Goal: Task Accomplishment & Management: Manage account settings

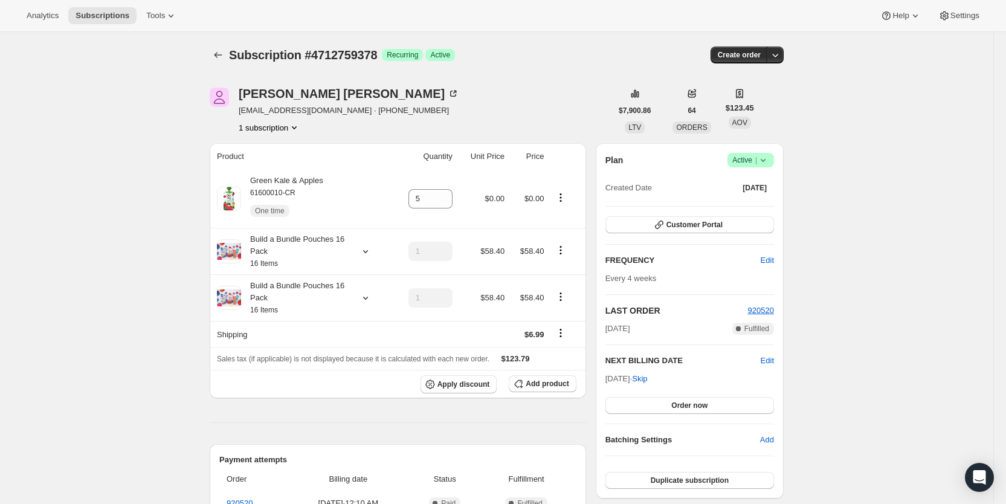
click at [109, 11] on span "Subscriptions" at bounding box center [103, 16] width 54 height 10
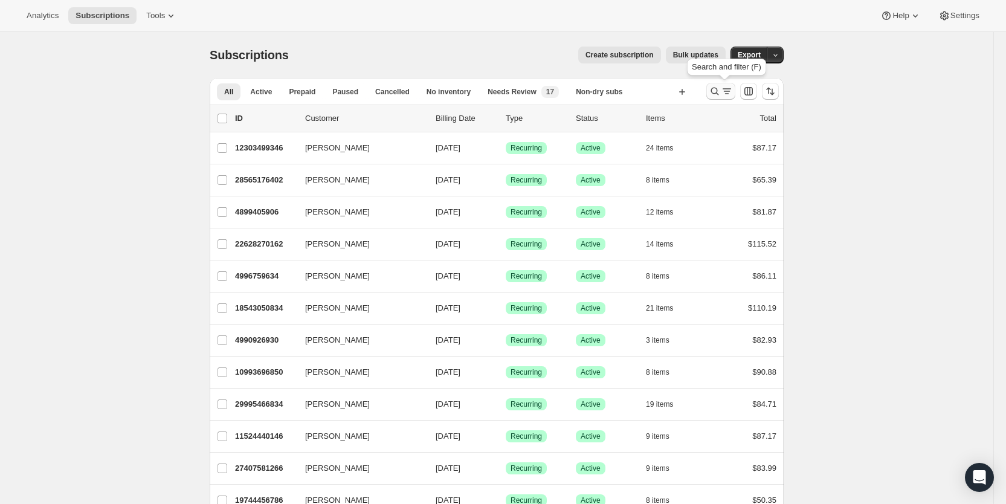
click at [725, 91] on icon "Search and filter results" at bounding box center [727, 91] width 12 height 12
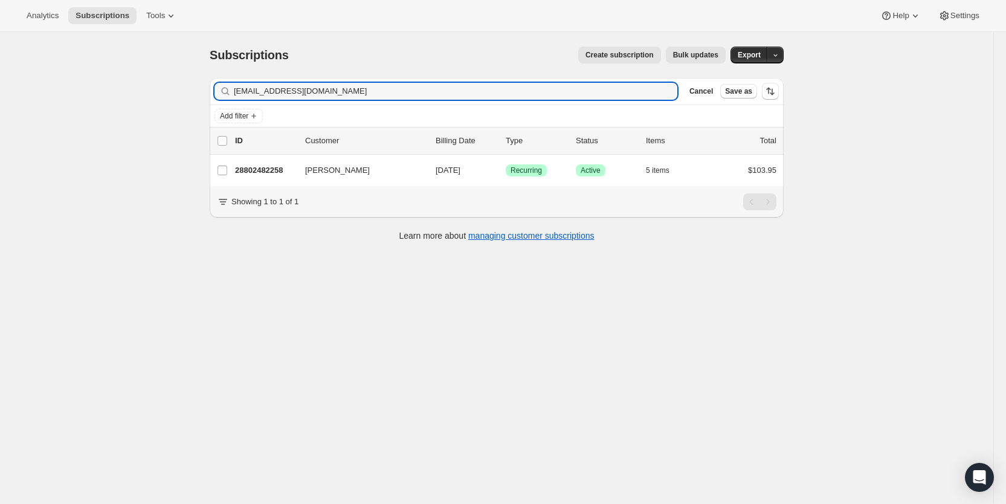
type input "[EMAIL_ADDRESS][DOMAIN_NAME]"
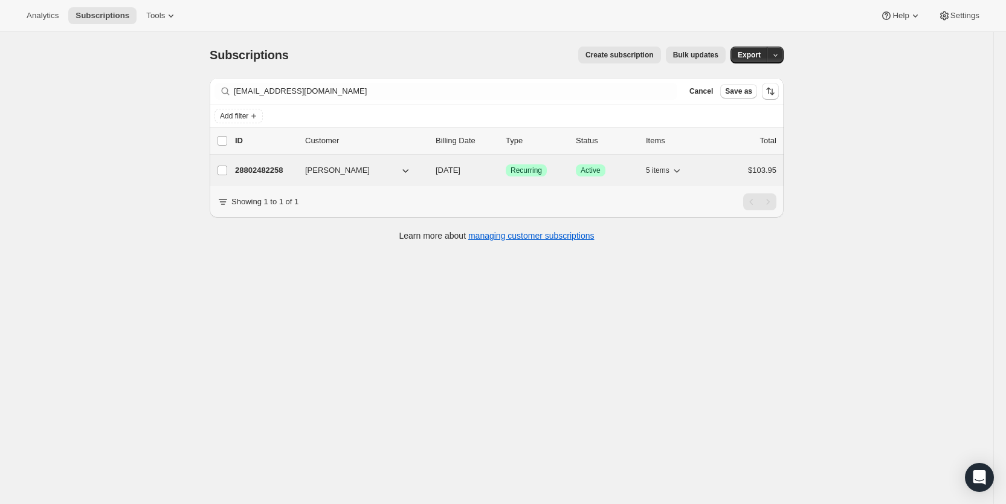
click at [460, 169] on span "[DATE]" at bounding box center [448, 170] width 25 height 9
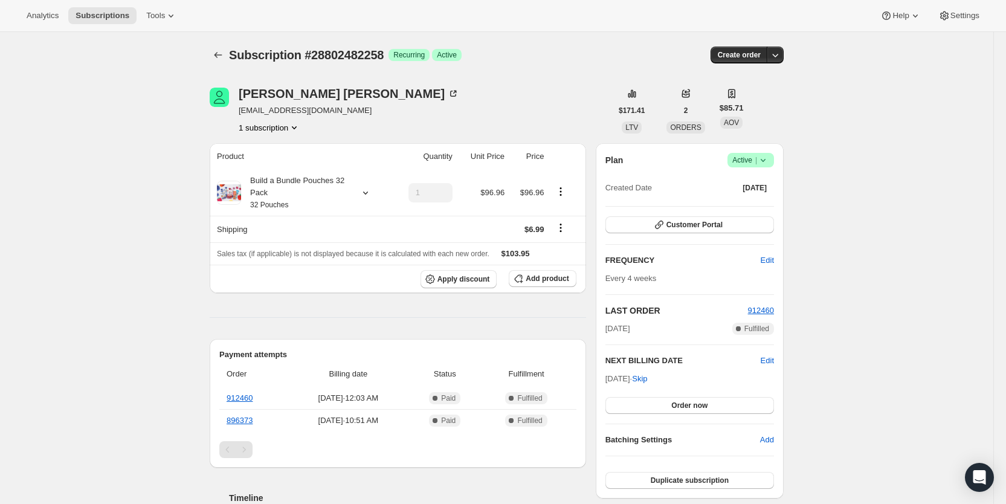
click at [769, 159] on icon at bounding box center [763, 160] width 12 height 12
click at [770, 208] on span "Cancel subscription" at bounding box center [756, 204] width 68 height 9
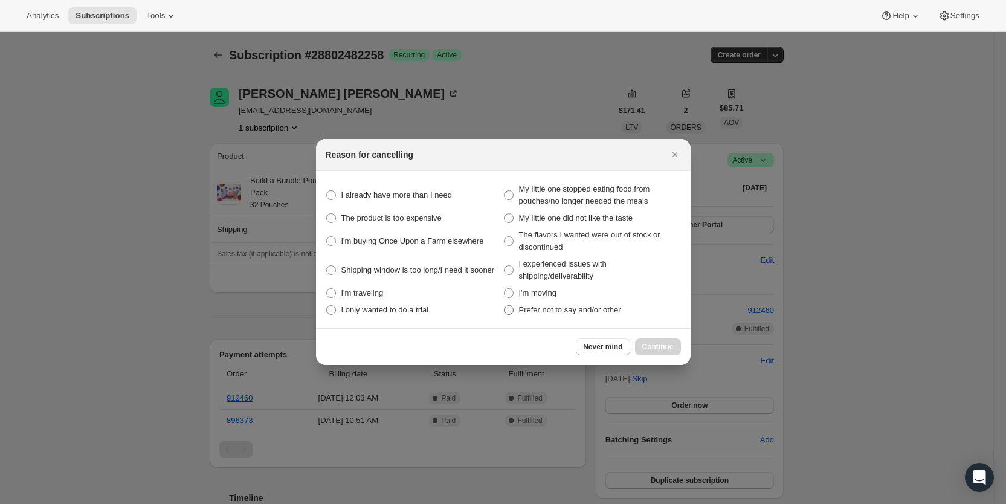
click at [515, 307] on label "Prefer not to say and/or other" at bounding box center [592, 310] width 178 height 17
click at [505, 306] on other "Prefer not to say and/or other" at bounding box center [504, 305] width 1 height 1
radio other "true"
click at [654, 347] on span "Continue" at bounding box center [657, 347] width 31 height 10
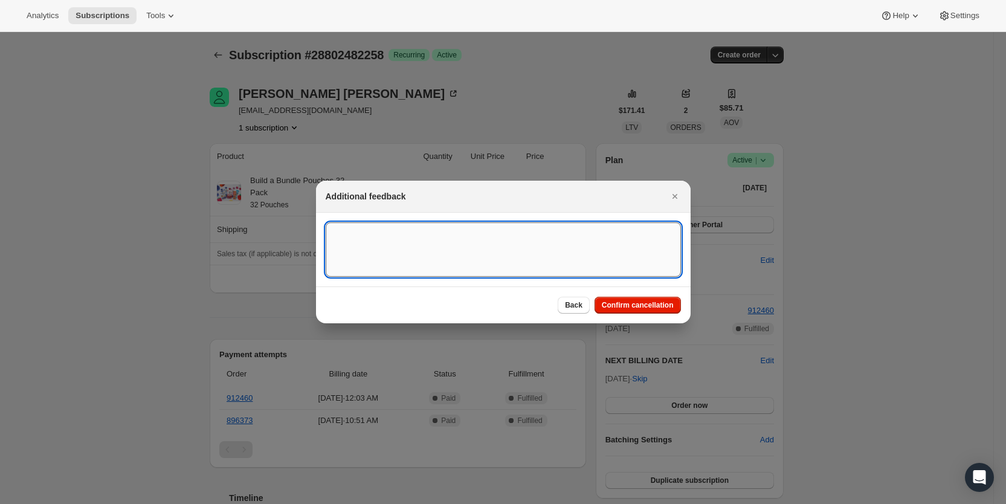
click at [337, 231] on textarea ":r5mq:" at bounding box center [503, 249] width 355 height 54
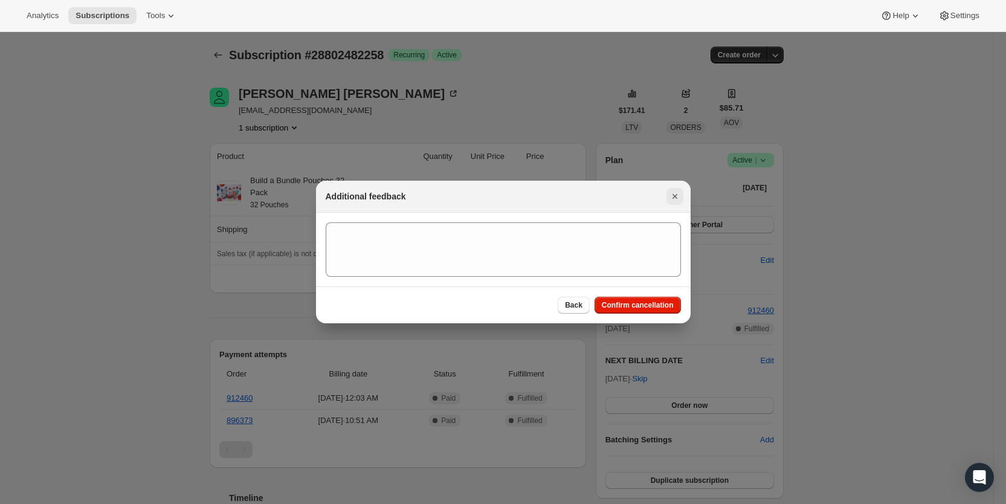
click at [676, 195] on icon "Close" at bounding box center [674, 196] width 5 height 5
